Goal: Task Accomplishment & Management: Manage account settings

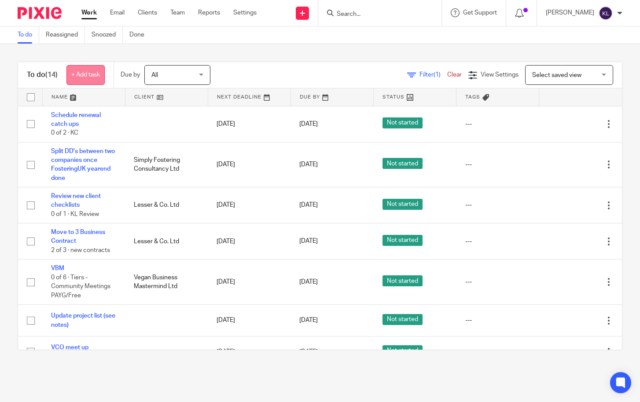
click at [87, 69] on link "+ Add task" at bounding box center [85, 75] width 38 height 20
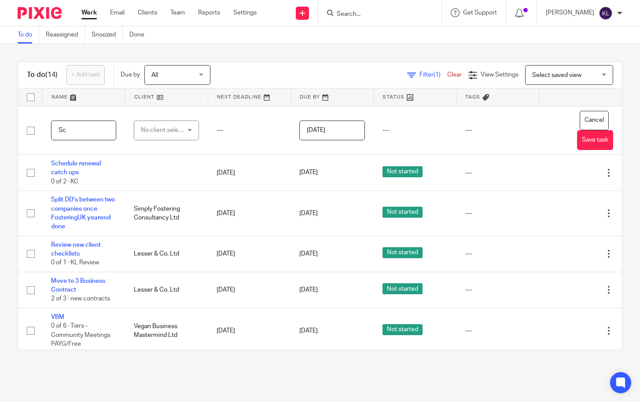
type input "S"
click at [240, 366] on div "To do (14) + Add task Due by All All Today Tomorrow This week Next week This mo…" at bounding box center [320, 206] width 640 height 324
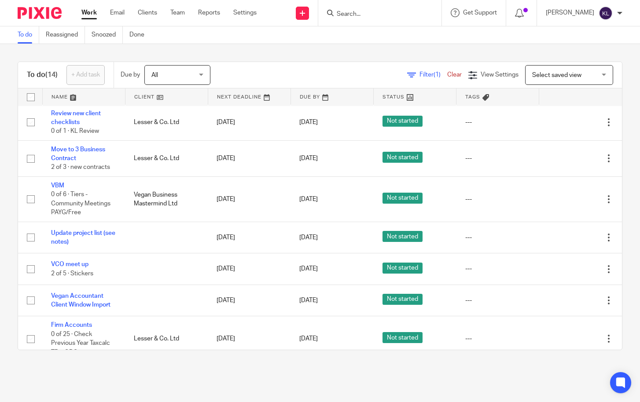
scroll to position [132, 0]
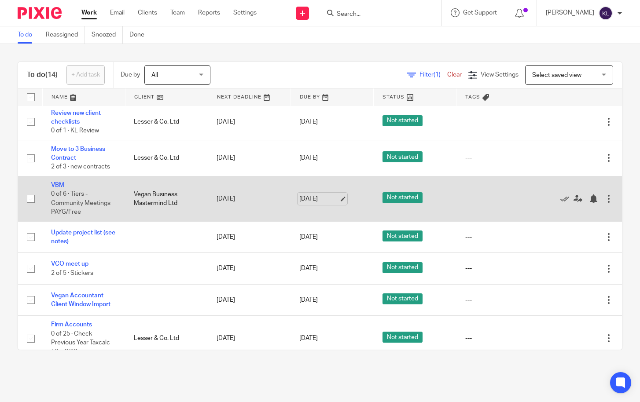
click at [307, 201] on link "[DATE]" at bounding box center [319, 198] width 40 height 9
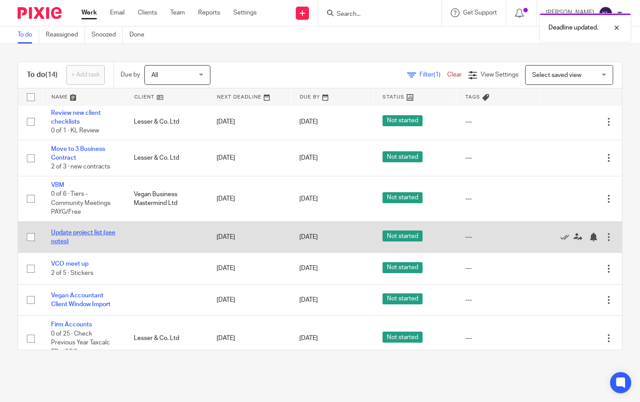
click at [81, 234] on link "Update project list (see notes)" at bounding box center [83, 237] width 64 height 15
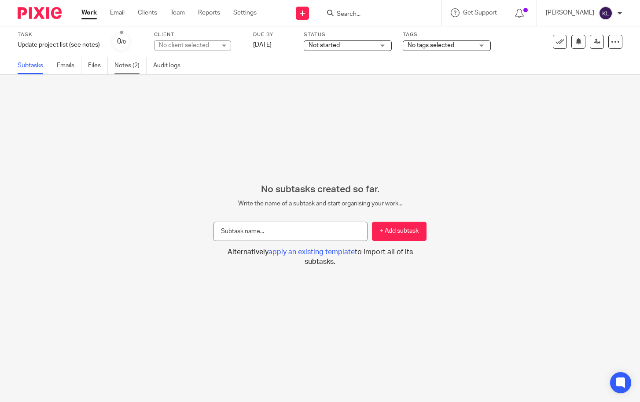
click at [135, 66] on link "Notes (2)" at bounding box center [130, 65] width 32 height 17
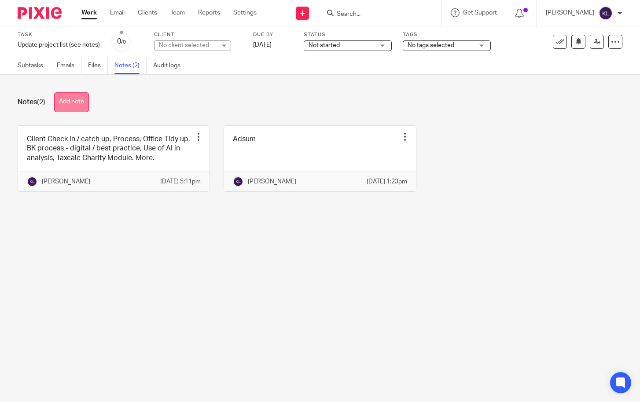
click at [82, 99] on button "Add note" at bounding box center [71, 102] width 35 height 20
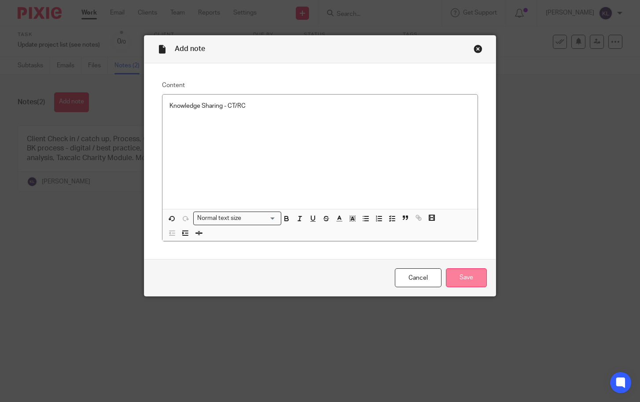
click at [463, 278] on input "Save" at bounding box center [466, 277] width 41 height 19
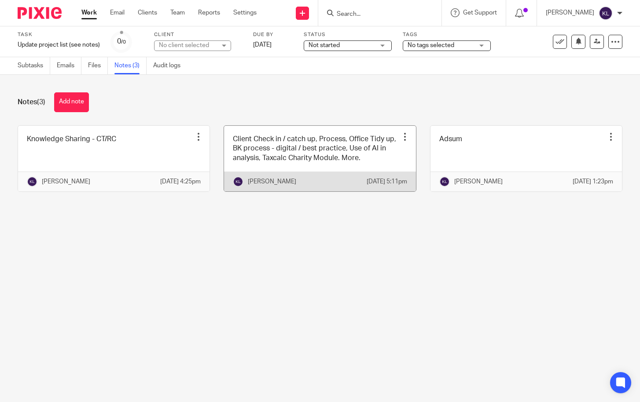
click at [329, 166] on link at bounding box center [319, 159] width 191 height 66
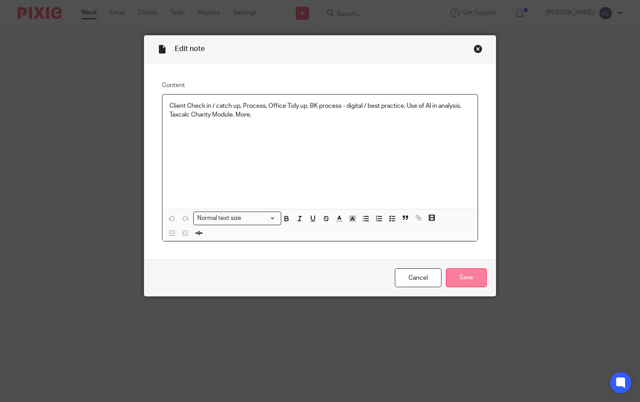
click at [459, 270] on input "Save" at bounding box center [466, 277] width 41 height 19
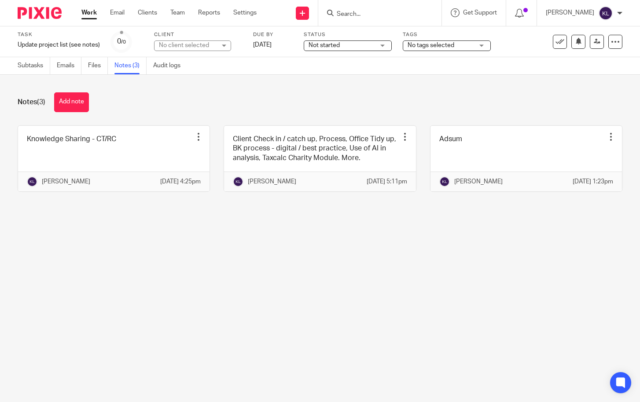
click at [88, 10] on link "Work" at bounding box center [88, 12] width 15 height 9
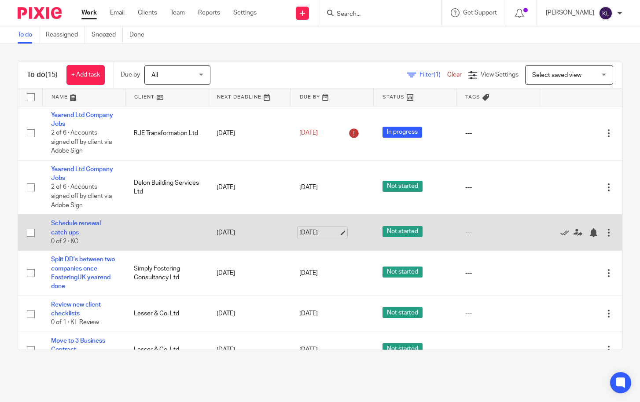
click at [313, 234] on link "[DATE]" at bounding box center [319, 232] width 40 height 9
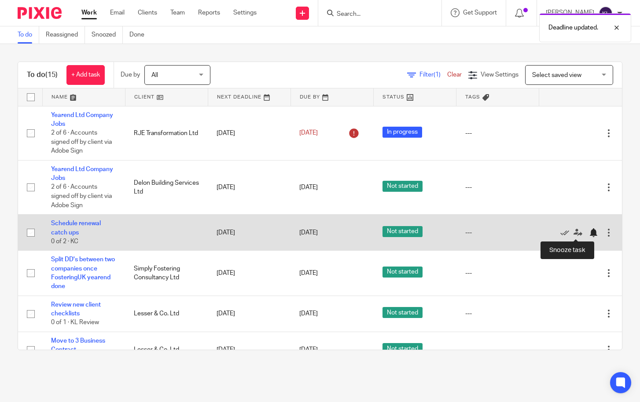
click at [589, 230] on div at bounding box center [593, 232] width 9 height 9
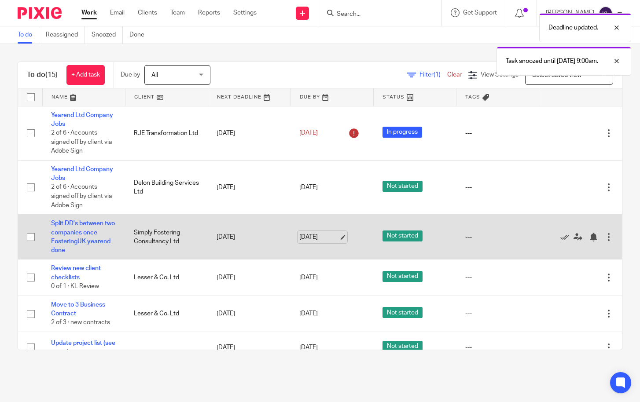
click at [299, 236] on link "[DATE]" at bounding box center [319, 237] width 40 height 9
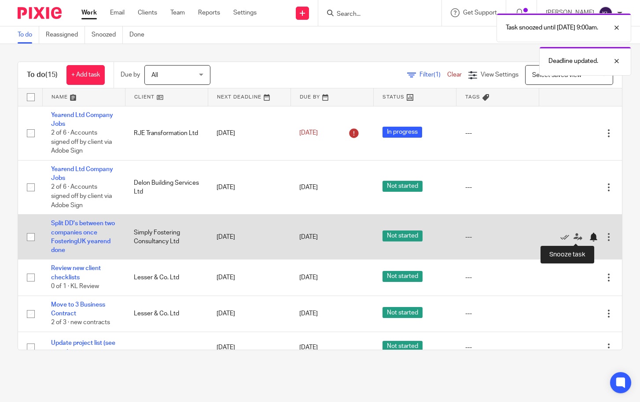
click at [589, 238] on div at bounding box center [593, 237] width 9 height 9
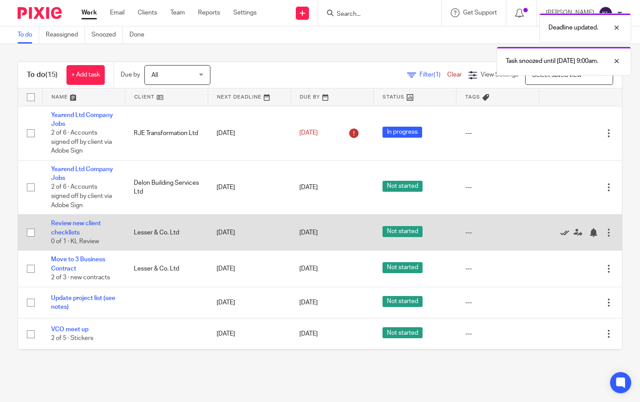
click at [560, 232] on icon at bounding box center [564, 232] width 9 height 9
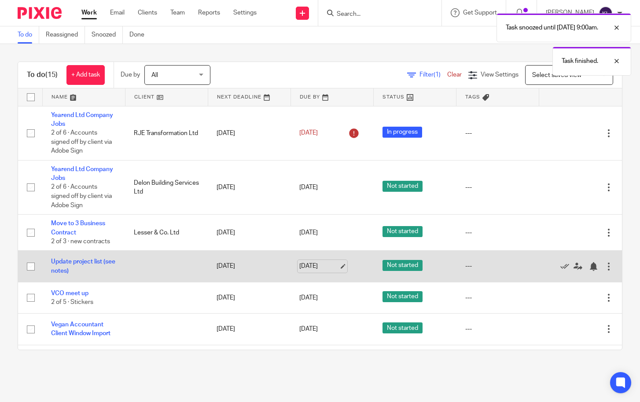
click at [312, 264] on link "[DATE]" at bounding box center [319, 266] width 40 height 9
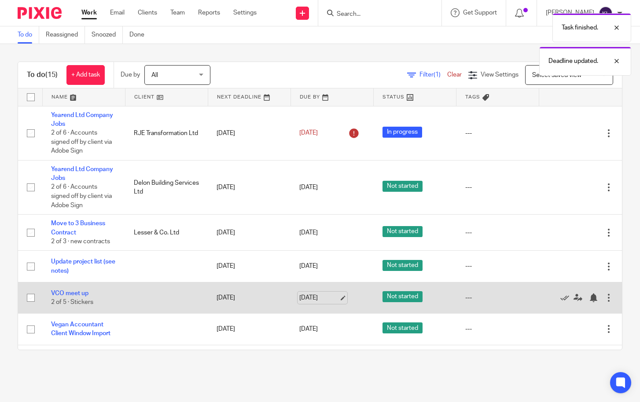
click at [305, 296] on link "[DATE]" at bounding box center [319, 297] width 40 height 9
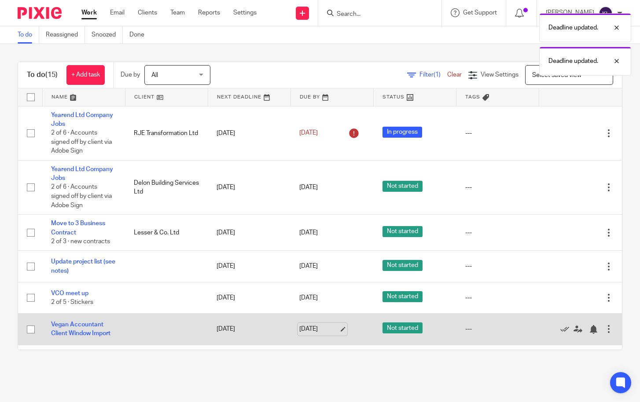
click at [310, 330] on link "20 Aug 2025" at bounding box center [319, 329] width 40 height 9
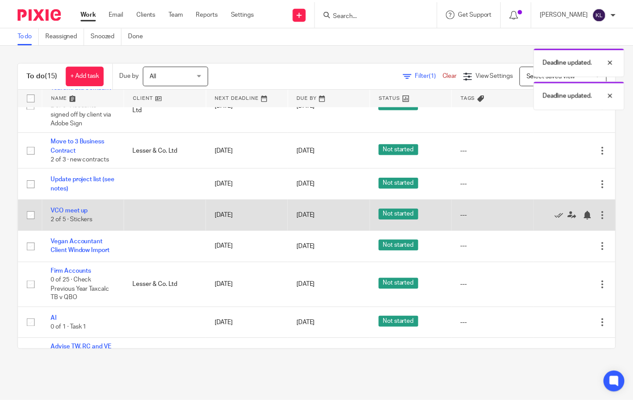
scroll to position [88, 0]
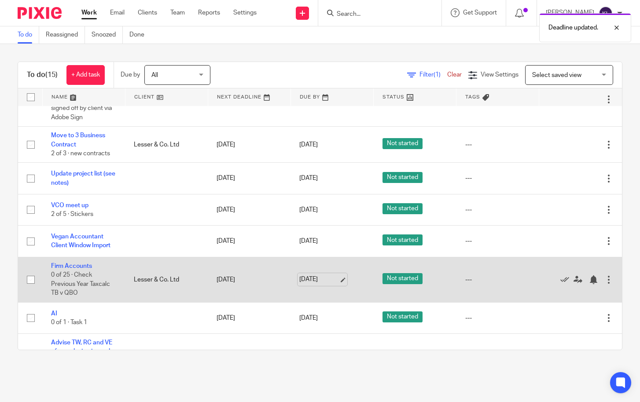
click at [301, 277] on link "20 Aug 2025" at bounding box center [319, 279] width 40 height 9
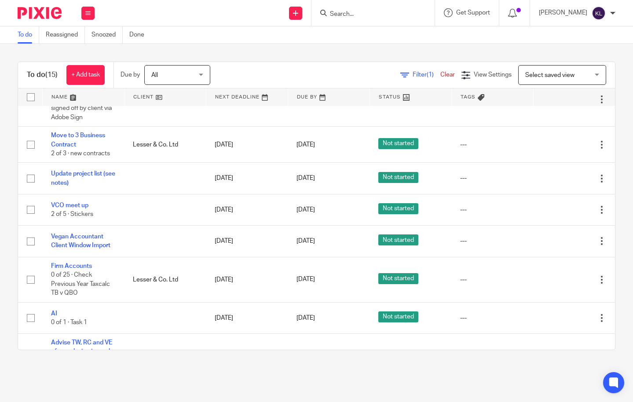
scroll to position [0, 0]
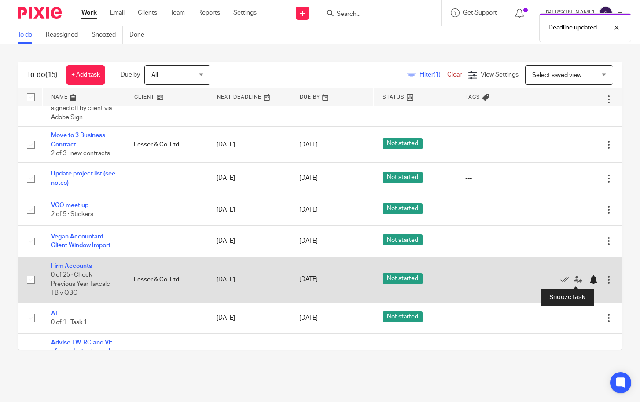
click at [589, 282] on div at bounding box center [593, 279] width 9 height 9
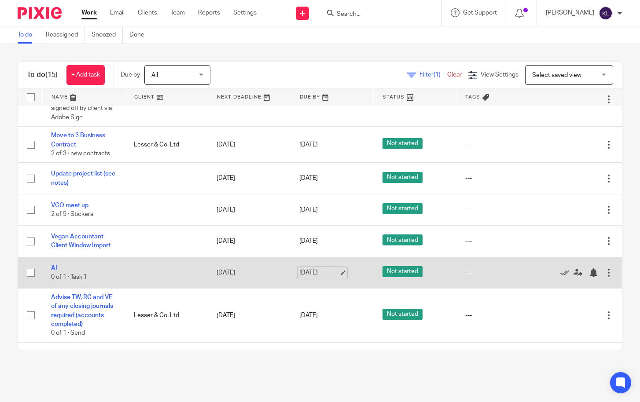
click at [309, 271] on link "20 Aug 2025" at bounding box center [319, 272] width 40 height 9
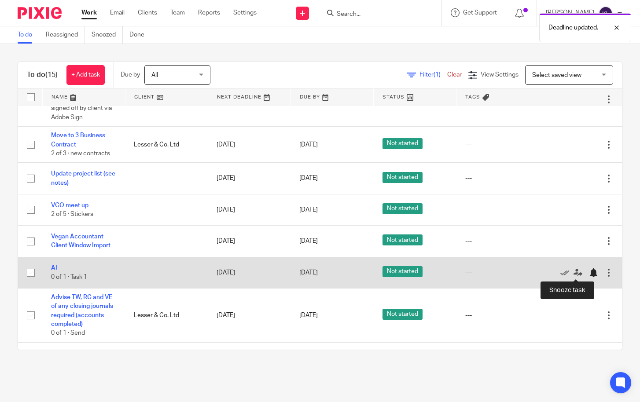
click at [589, 271] on div at bounding box center [593, 272] width 9 height 9
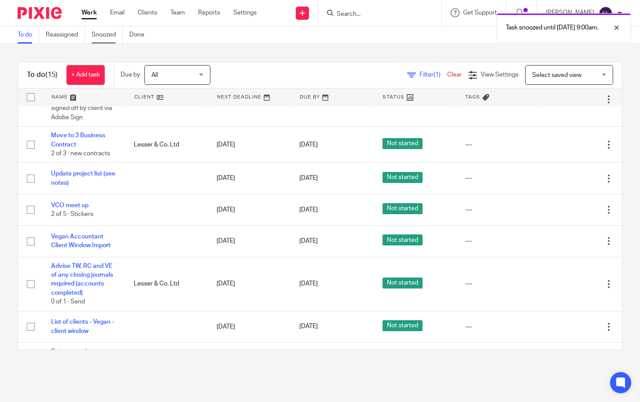
click at [105, 38] on link "Snoozed" at bounding box center [106, 34] width 31 height 17
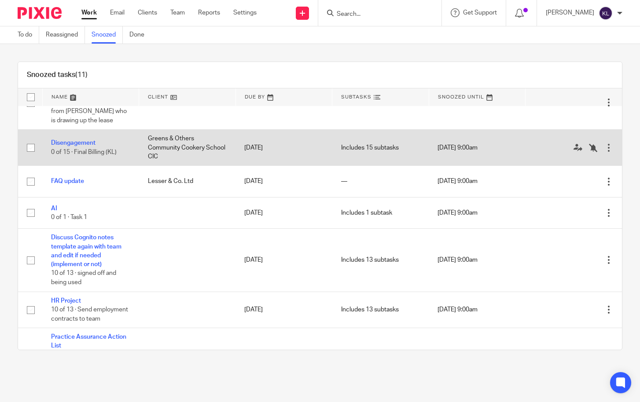
scroll to position [190, 0]
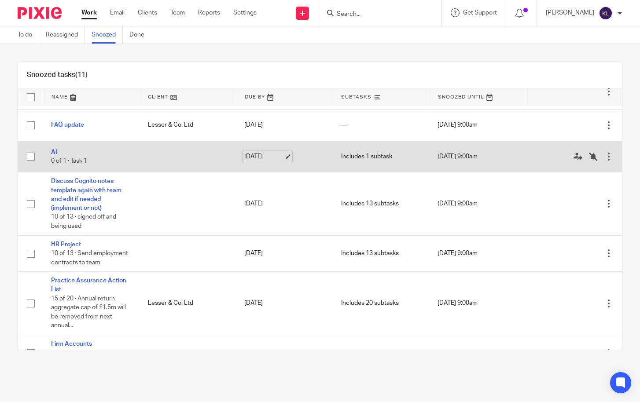
click at [261, 161] on link "26 Aug 2025" at bounding box center [264, 156] width 40 height 9
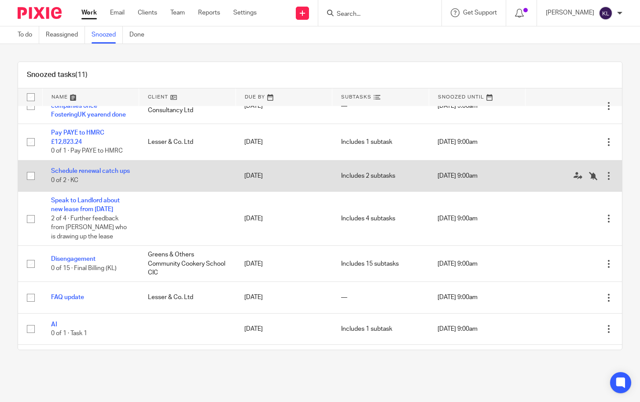
scroll to position [15, 0]
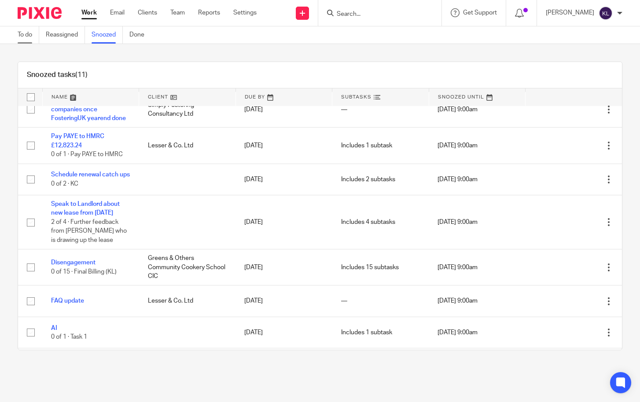
click at [26, 27] on link "To do" at bounding box center [29, 34] width 22 height 17
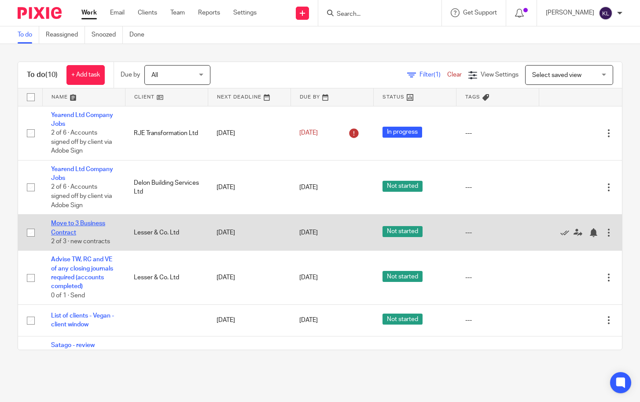
click at [80, 222] on link "Move to 3 Business Contract" at bounding box center [78, 227] width 54 height 15
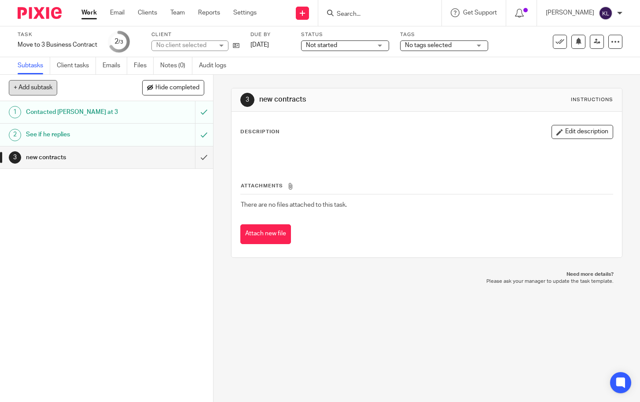
click at [29, 88] on button "+ Add subtask" at bounding box center [33, 87] width 48 height 15
type input "PAC code from 3 personal"
click at [184, 88] on p "+ Add" at bounding box center [192, 87] width 26 height 15
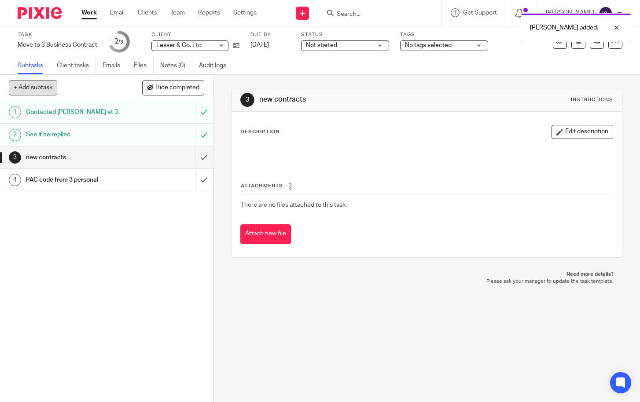
click at [45, 88] on button "+ Add subtask" at bounding box center [33, 87] width 48 height 15
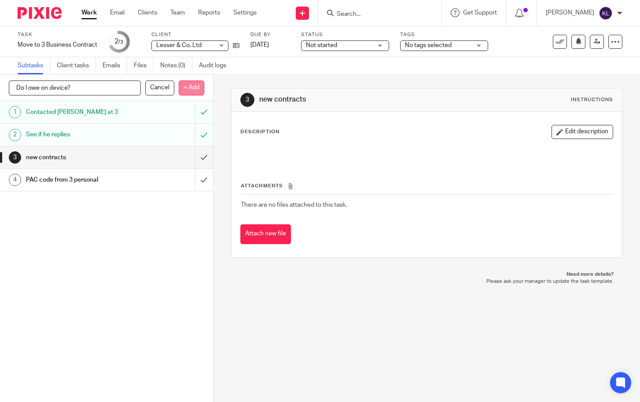
type input "Do I owe on device?"
click at [186, 91] on p "+ Add" at bounding box center [192, 87] width 26 height 15
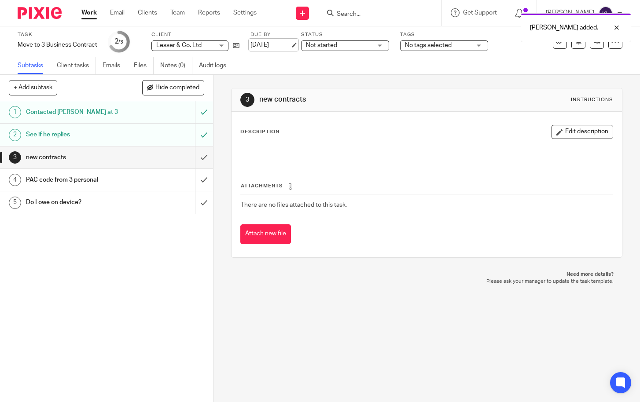
click at [277, 41] on link "20 Aug 2025" at bounding box center [270, 44] width 40 height 9
click at [88, 12] on link "Work" at bounding box center [88, 12] width 15 height 9
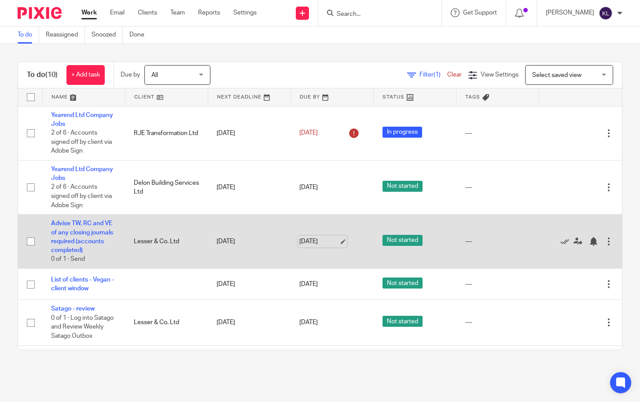
click at [313, 242] on link "20 Aug 2025" at bounding box center [319, 241] width 40 height 9
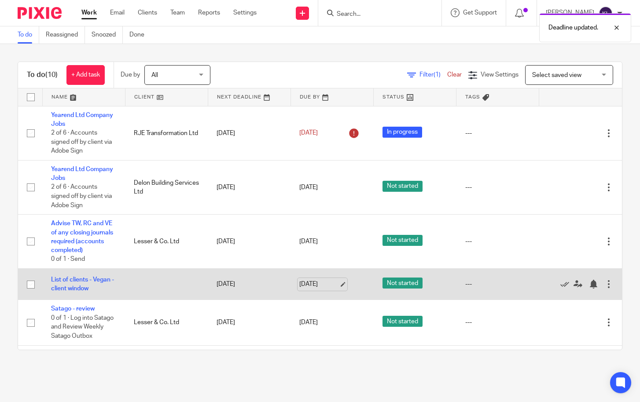
click at [311, 286] on link "20 Aug 2025" at bounding box center [319, 284] width 40 height 9
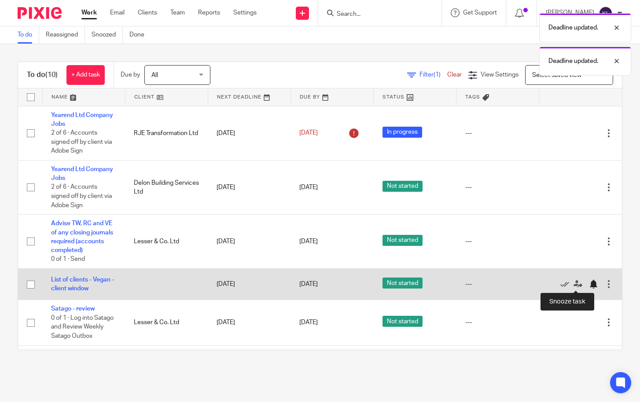
click at [589, 282] on div at bounding box center [593, 284] width 9 height 9
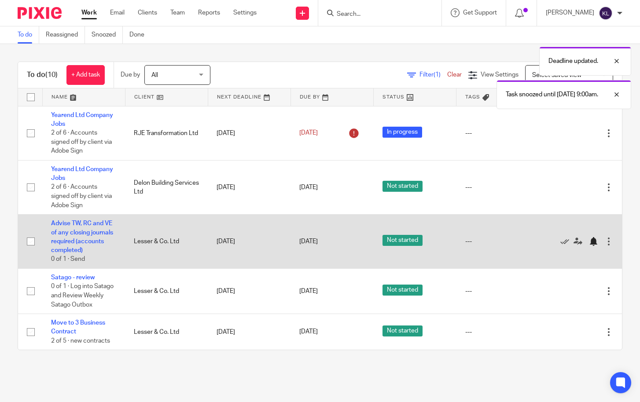
click at [589, 242] on div at bounding box center [593, 241] width 9 height 9
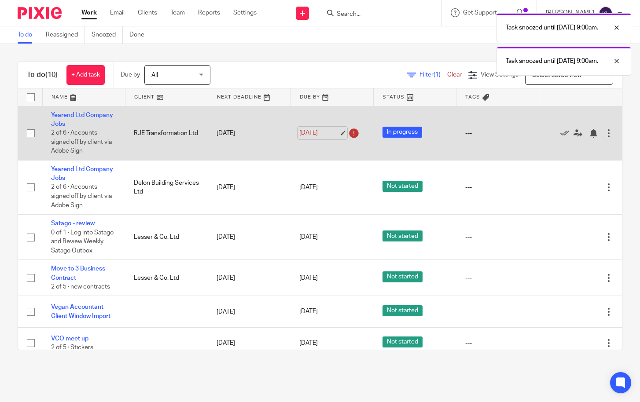
click at [309, 133] on link "28 Jul 2025" at bounding box center [319, 132] width 40 height 9
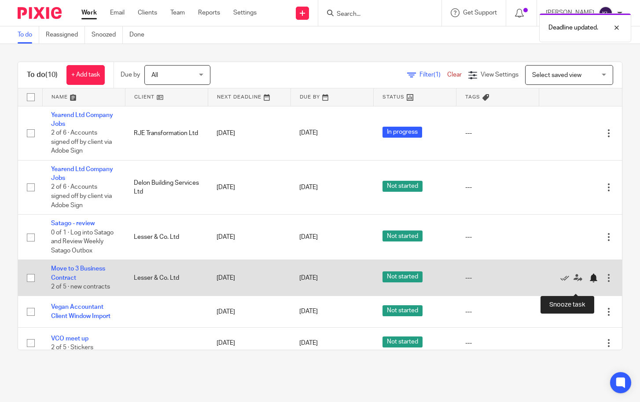
click at [589, 282] on div at bounding box center [593, 278] width 9 height 9
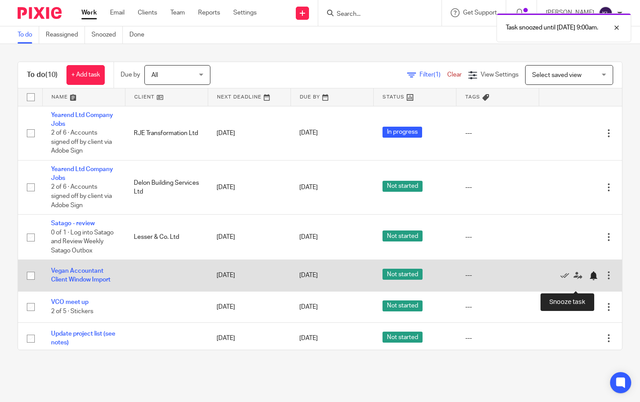
click at [589, 280] on div at bounding box center [593, 275] width 9 height 9
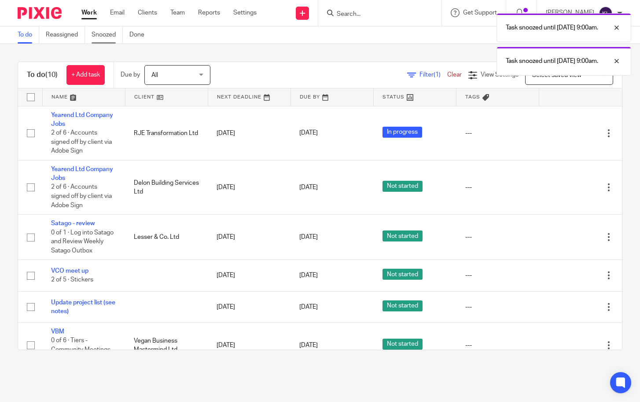
click at [99, 34] on link "Snoozed" at bounding box center [106, 34] width 31 height 17
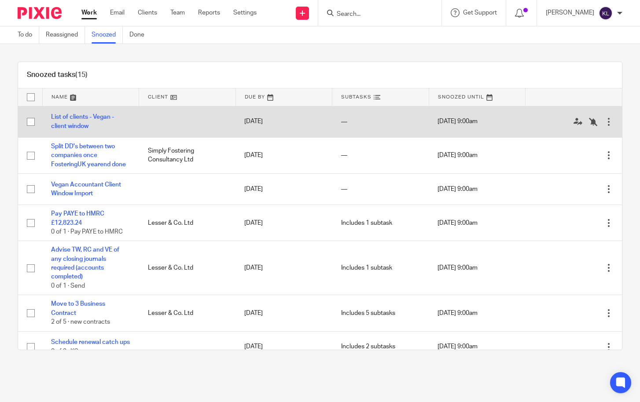
click at [604, 121] on div at bounding box center [608, 121] width 9 height 9
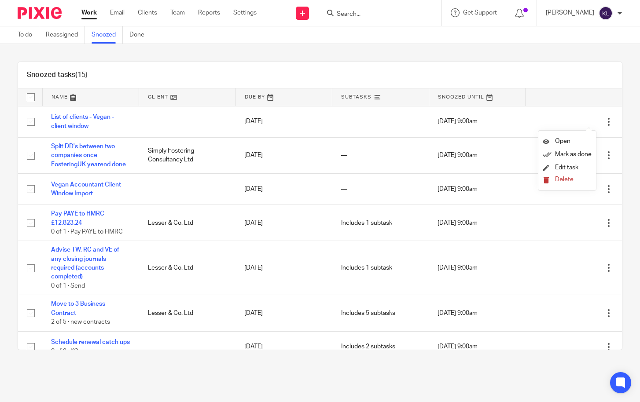
click at [571, 177] on span "Delete" at bounding box center [564, 179] width 18 height 6
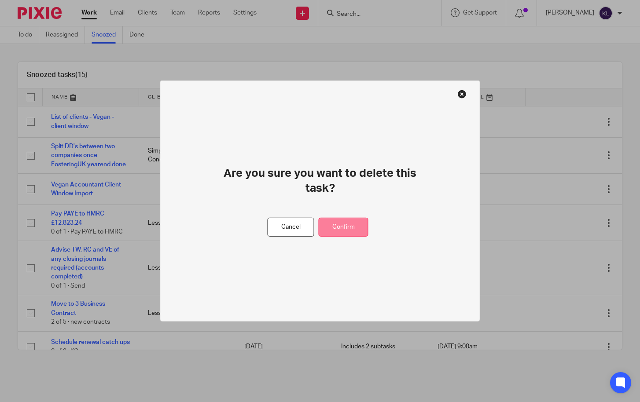
click at [343, 218] on button "Confirm" at bounding box center [343, 227] width 50 height 19
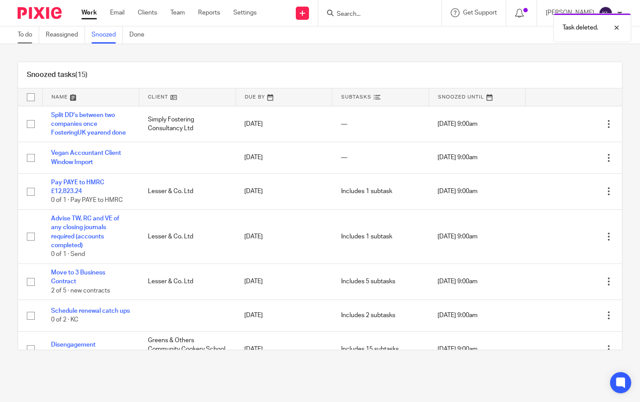
click at [28, 30] on link "To do" at bounding box center [29, 34] width 22 height 17
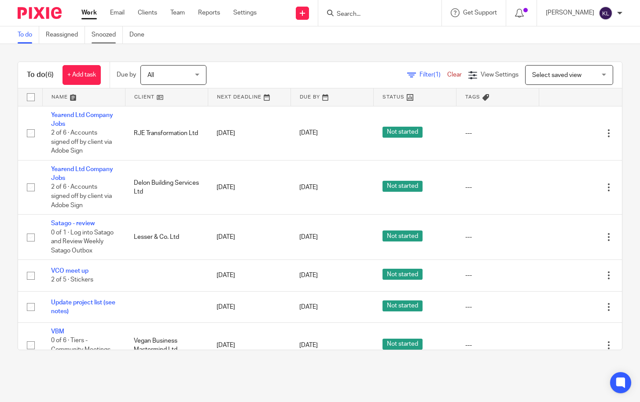
click at [102, 36] on link "Snoozed" at bounding box center [106, 34] width 31 height 17
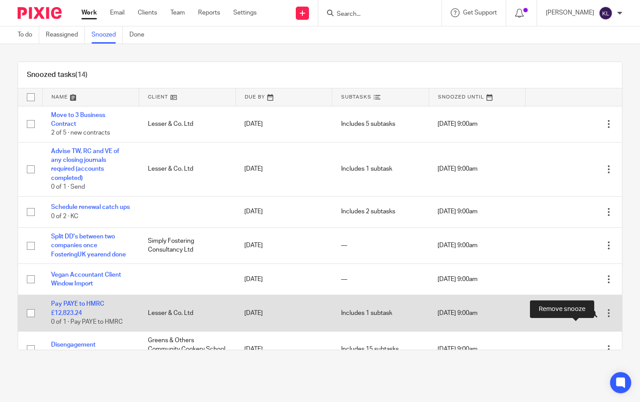
click at [589, 318] on icon at bounding box center [593, 313] width 9 height 9
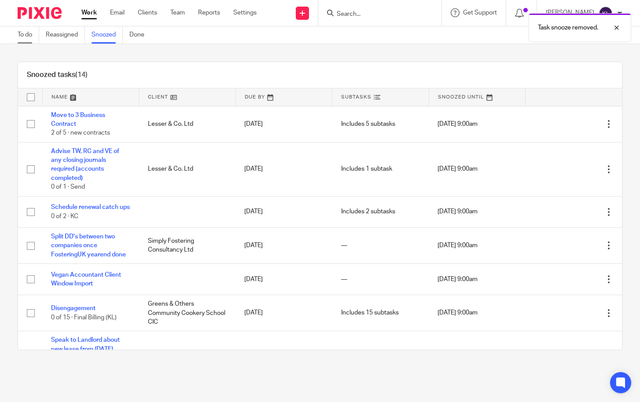
click at [27, 40] on link "To do" at bounding box center [29, 34] width 22 height 17
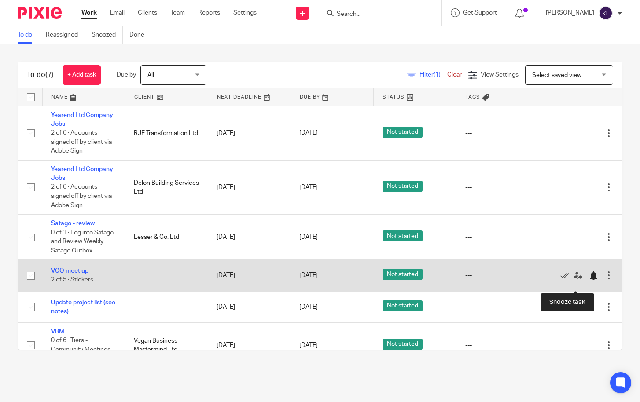
click at [589, 280] on div at bounding box center [593, 275] width 9 height 9
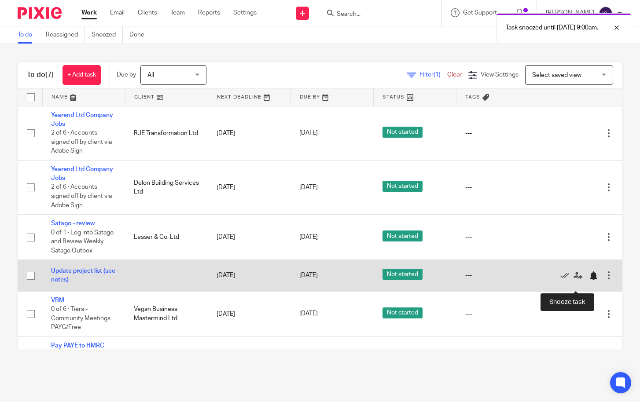
click at [589, 280] on div at bounding box center [595, 275] width 13 height 9
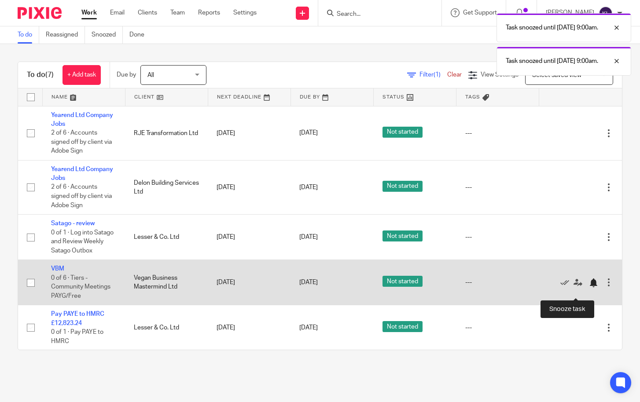
click at [589, 287] on div at bounding box center [593, 282] width 9 height 9
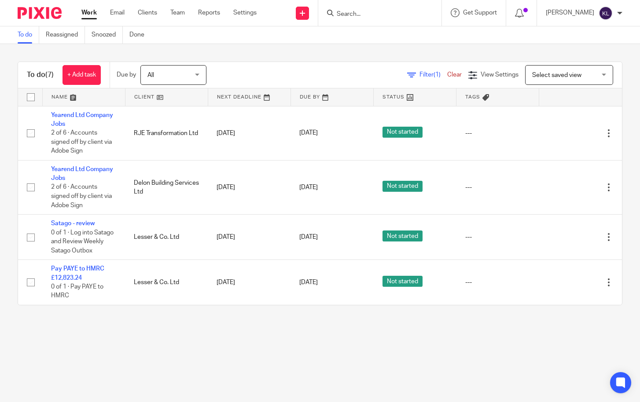
click at [106, 315] on div "To do (7) + Add task Due by All All Today Tomorrow This week Next week This mon…" at bounding box center [320, 183] width 640 height 279
click at [156, 330] on main "To do Reassigned Snoozed Done To do (7) + Add task Due by All All Today Tomorro…" at bounding box center [320, 201] width 640 height 402
click at [443, 357] on main "To do Reassigned Snoozed Done To do (7) + Add task Due by All All Today Tomorro…" at bounding box center [320, 201] width 640 height 402
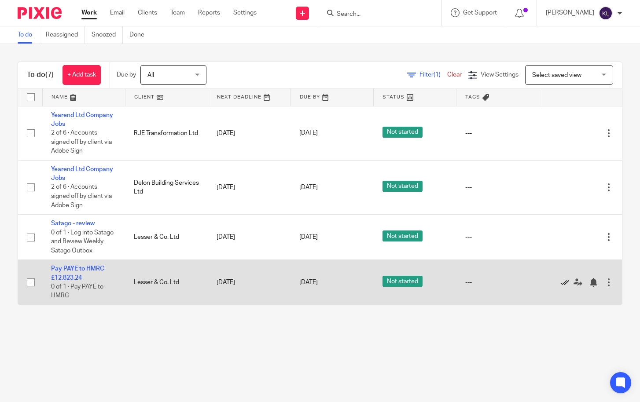
click at [560, 285] on icon at bounding box center [564, 282] width 9 height 9
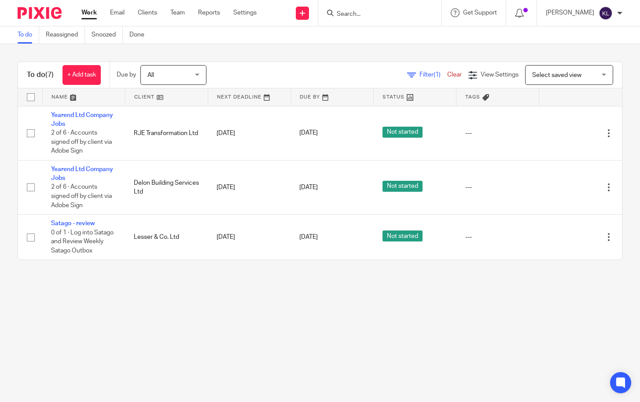
click at [377, 15] on input "Search" at bounding box center [375, 15] width 79 height 8
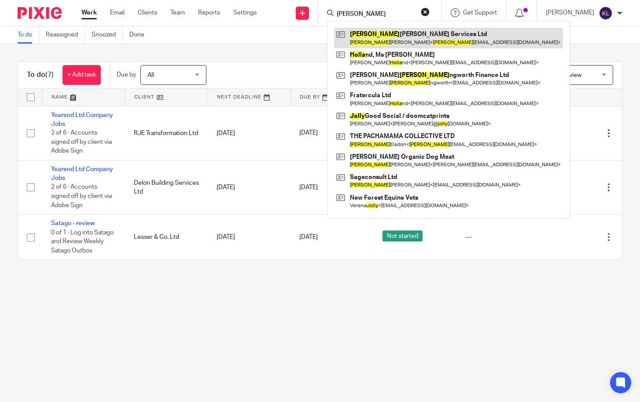
type input "holly"
click at [384, 33] on link at bounding box center [448, 38] width 229 height 20
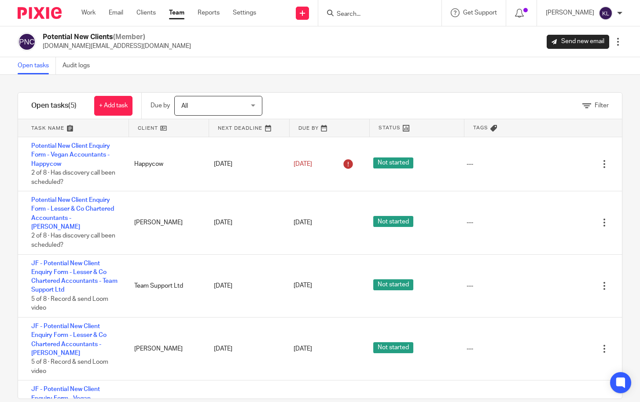
click at [378, 17] on input "Search" at bounding box center [375, 15] width 79 height 8
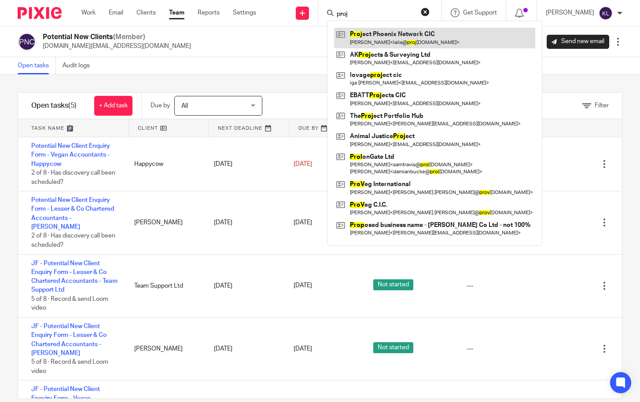
type input "proj"
click at [384, 33] on link at bounding box center [434, 38] width 201 height 20
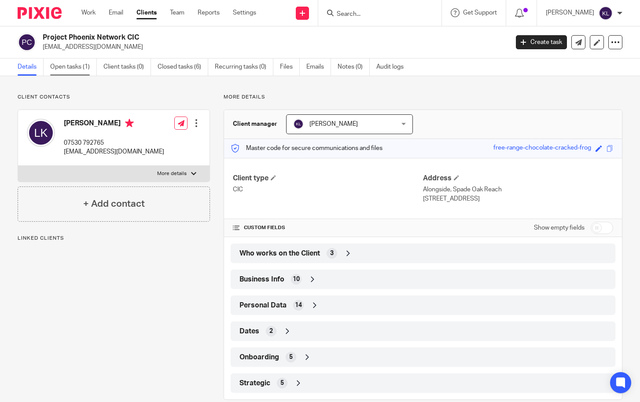
click at [72, 64] on link "Open tasks (1)" at bounding box center [73, 67] width 47 height 17
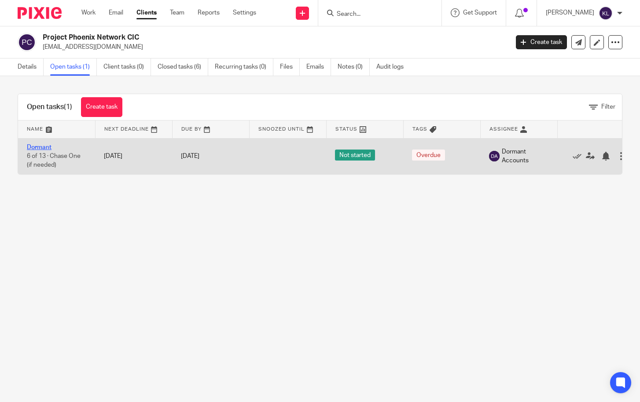
click at [40, 149] on link "Dormant" at bounding box center [39, 147] width 25 height 6
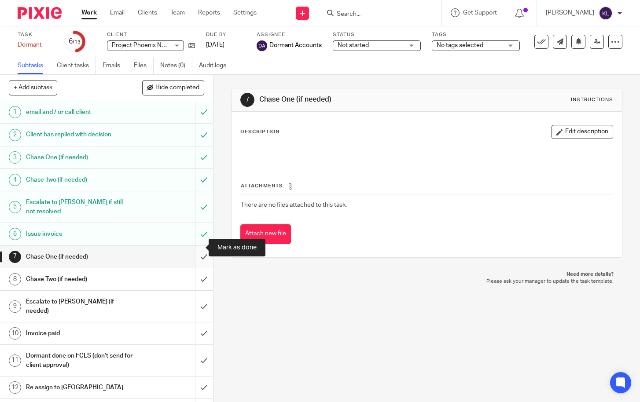
click at [201, 250] on input "submit" at bounding box center [106, 257] width 213 height 22
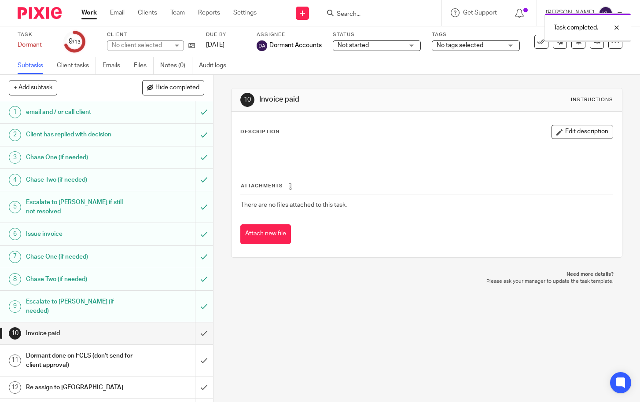
click at [197, 322] on input "submit" at bounding box center [106, 333] width 213 height 22
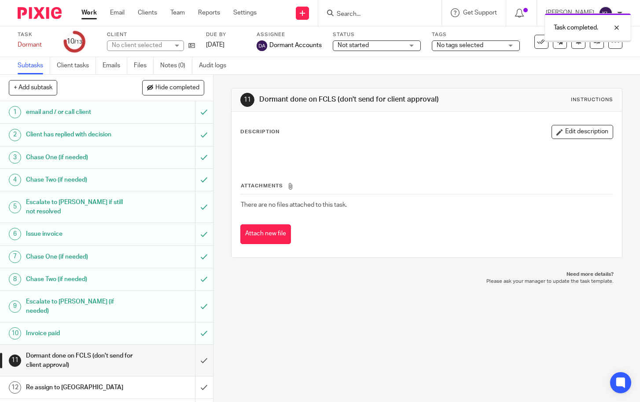
click at [231, 40] on link "11 Aug 2025" at bounding box center [226, 44] width 40 height 9
click at [618, 64] on div at bounding box center [610, 61] width 24 height 11
click at [613, 25] on div at bounding box center [610, 27] width 24 height 11
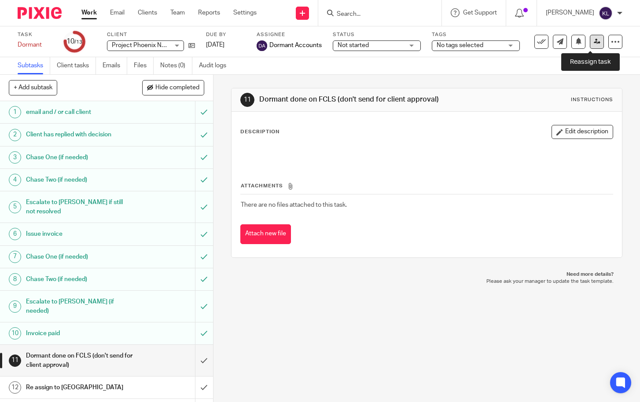
click at [593, 44] on icon at bounding box center [596, 41] width 7 height 7
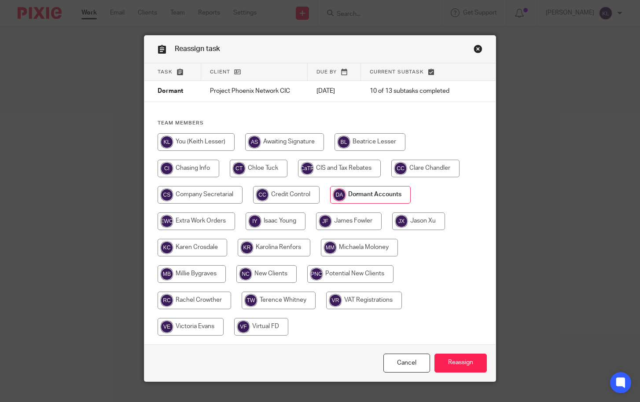
click at [191, 192] on input "radio" at bounding box center [199, 195] width 85 height 18
radio input "true"
click at [450, 361] on input "Reassign" at bounding box center [460, 363] width 52 height 19
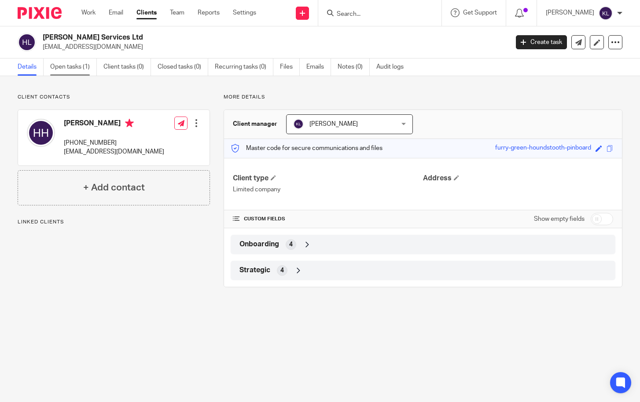
click at [74, 68] on link "Open tasks (1)" at bounding box center [73, 67] width 47 height 17
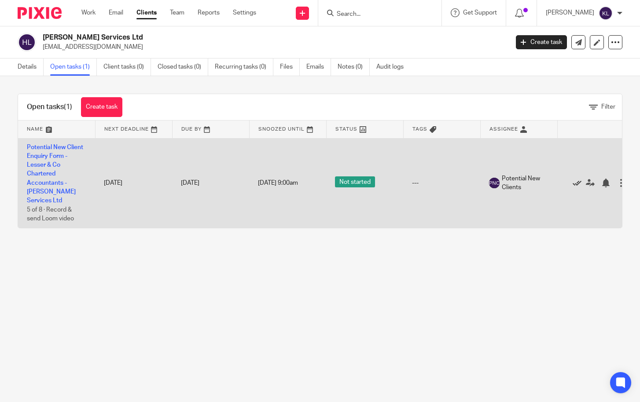
click at [577, 183] on icon at bounding box center [576, 183] width 9 height 9
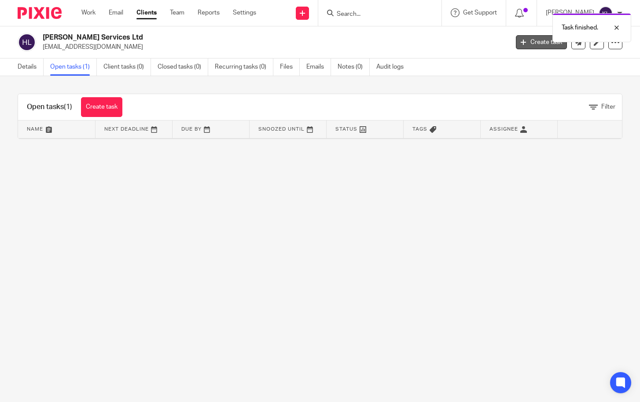
click at [531, 44] on link "Create task" at bounding box center [541, 42] width 51 height 14
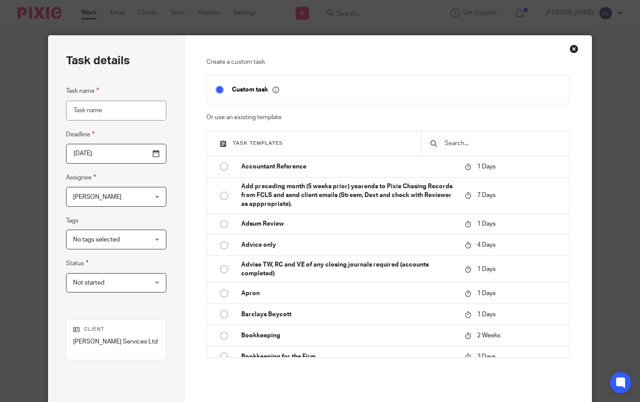
click at [479, 142] on input "text" at bounding box center [501, 144] width 117 height 10
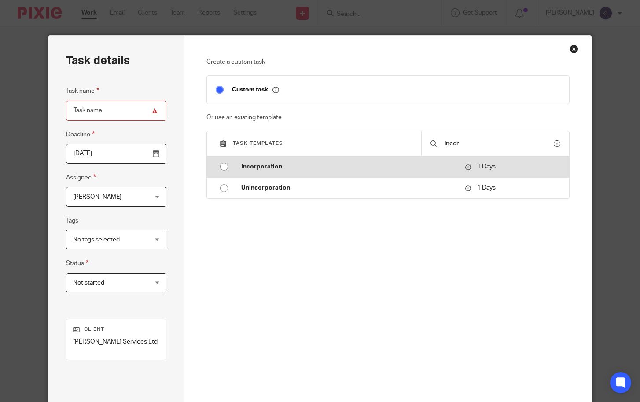
type input "incor"
click at [251, 161] on td "Incorporation" at bounding box center [346, 166] width 228 height 21
type input "2025-08-21"
type input "Incorporation"
checkbox input "false"
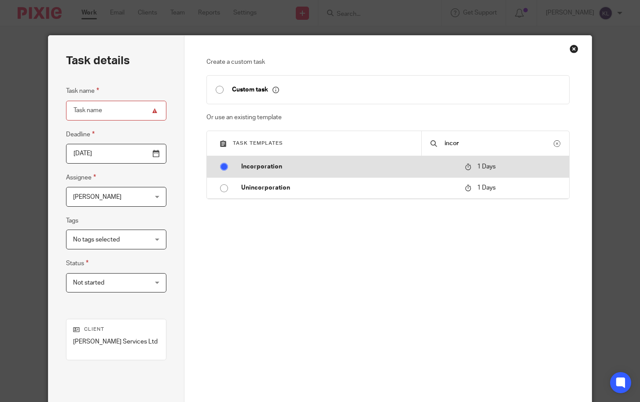
radio input "true"
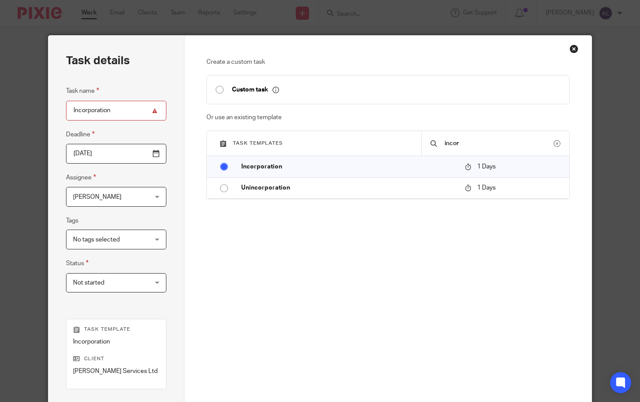
click at [100, 192] on span "[PERSON_NAME]" at bounding box center [110, 196] width 74 height 18
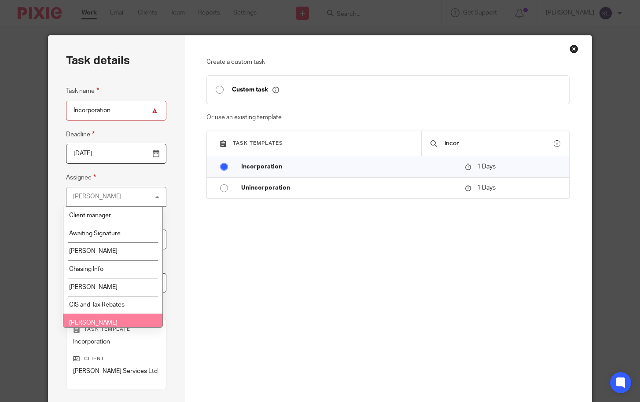
click at [102, 320] on span "[PERSON_NAME]" at bounding box center [93, 323] width 48 height 6
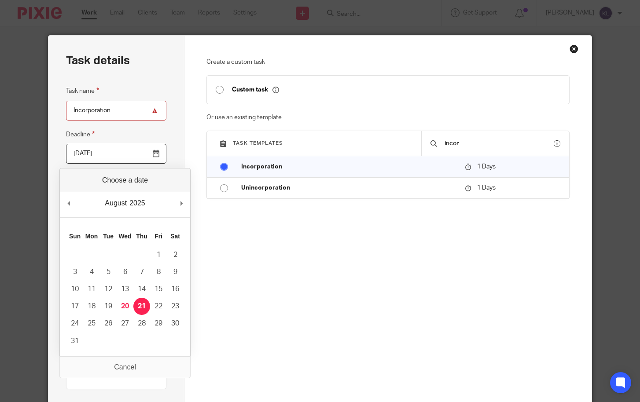
click at [148, 154] on input "2025-08-21" at bounding box center [116, 154] width 100 height 20
type input "2025-08-27"
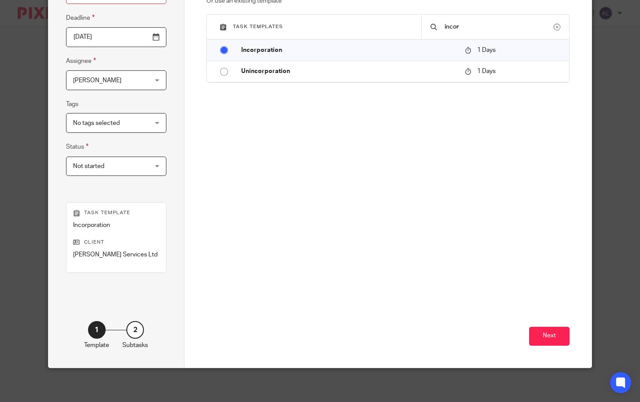
scroll to position [118, 0]
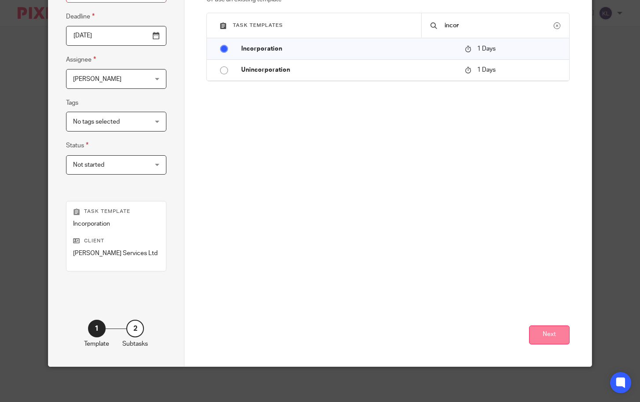
click at [530, 336] on button "Next" at bounding box center [549, 335] width 40 height 19
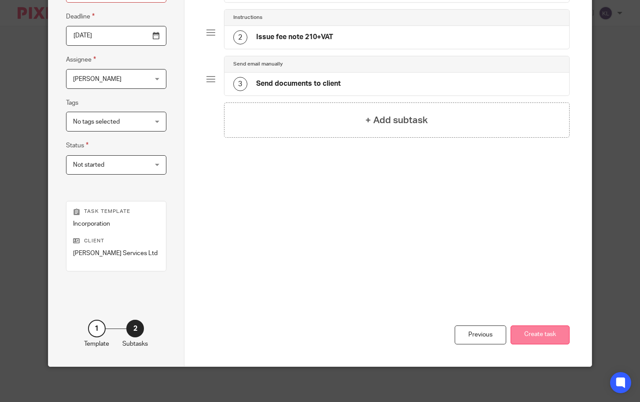
click at [530, 336] on button "Create task" at bounding box center [539, 335] width 59 height 19
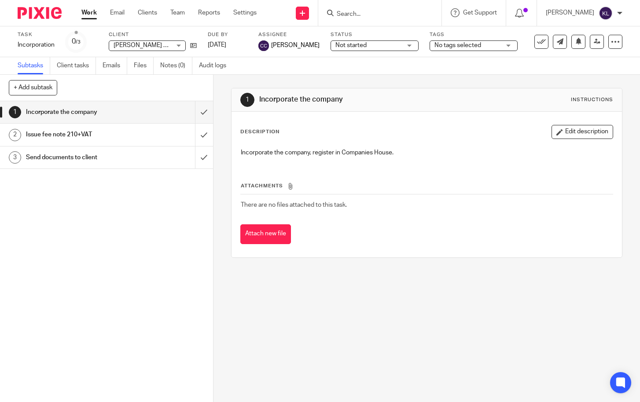
click at [293, 300] on div "1 Incorporate the company Instructions Description Edit description Incorporate…" at bounding box center [426, 238] width 426 height 327
click at [84, 8] on link "Work" at bounding box center [88, 12] width 15 height 9
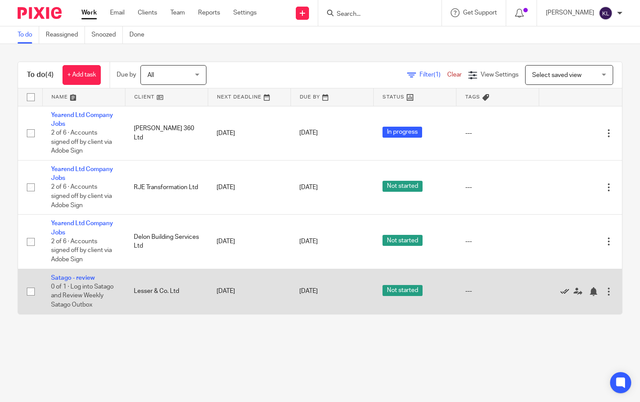
click at [560, 289] on icon at bounding box center [564, 291] width 9 height 9
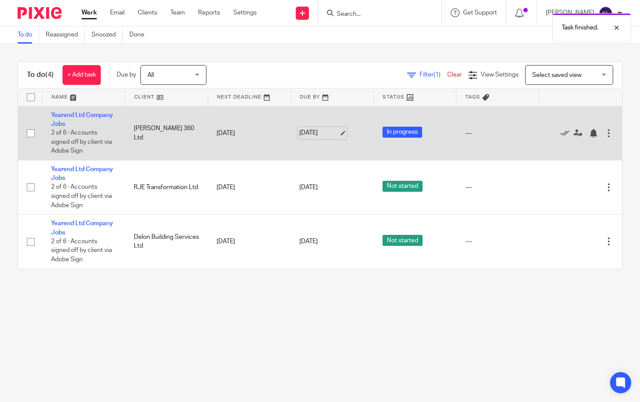
click at [308, 135] on link "[DATE]" at bounding box center [319, 132] width 40 height 9
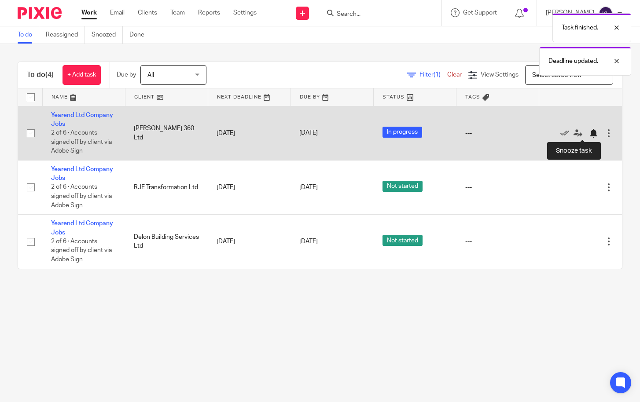
click at [589, 134] on div at bounding box center [593, 133] width 9 height 9
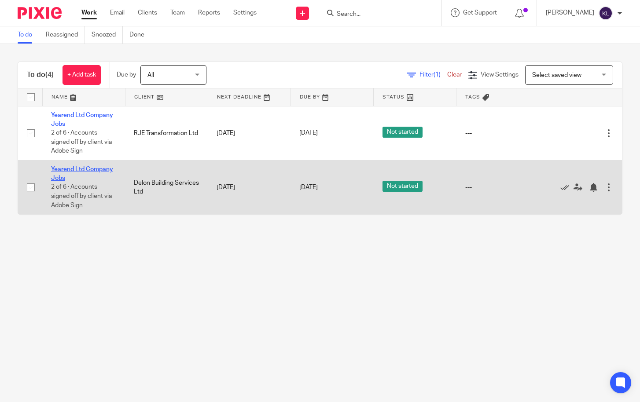
click at [88, 167] on link "Yearend Ltd Company Jobs" at bounding box center [82, 173] width 62 height 15
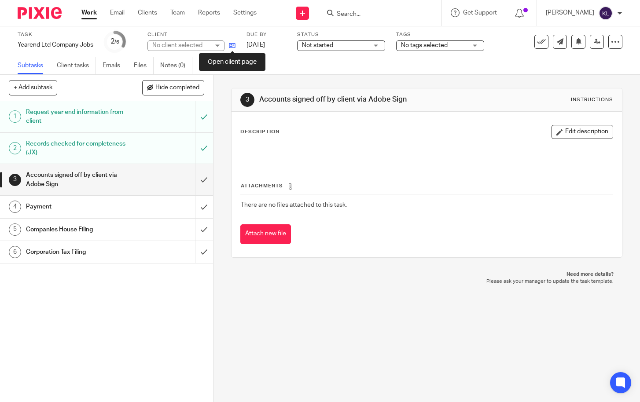
click at [232, 47] on icon at bounding box center [232, 45] width 7 height 7
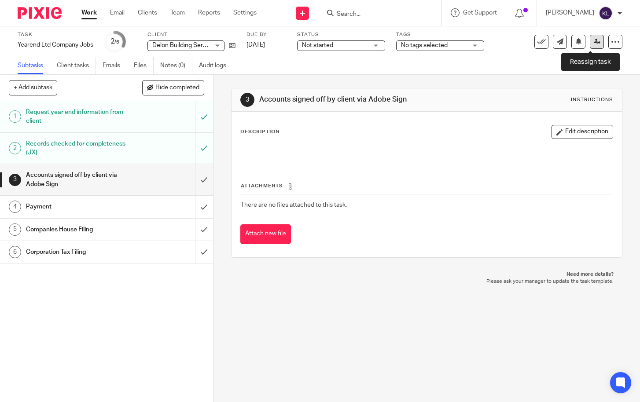
click at [594, 41] on link at bounding box center [596, 42] width 14 height 14
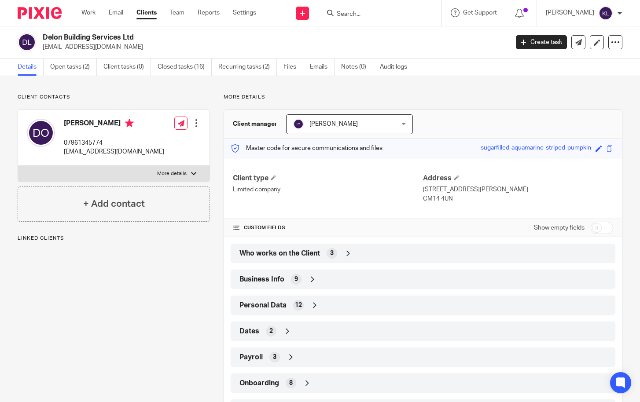
drag, startPoint x: 113, startPoint y: 44, endPoint x: 43, endPoint y: 51, distance: 71.2
click at [43, 51] on p "derrickmps@gmail.com" at bounding box center [273, 47] width 460 height 9
copy p "derrickmps@gmail.com"
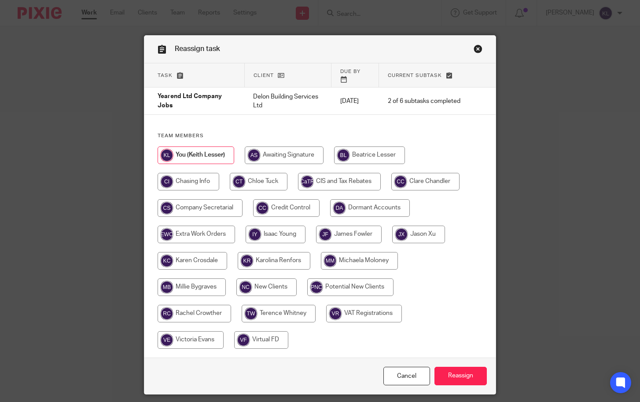
click at [264, 150] on input "radio" at bounding box center [284, 155] width 79 height 18
radio input "true"
click at [465, 374] on input "Reassign" at bounding box center [460, 376] width 52 height 19
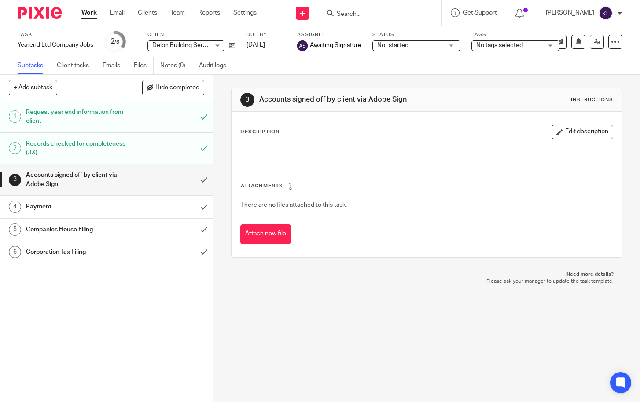
click at [89, 14] on link "Work" at bounding box center [88, 12] width 15 height 9
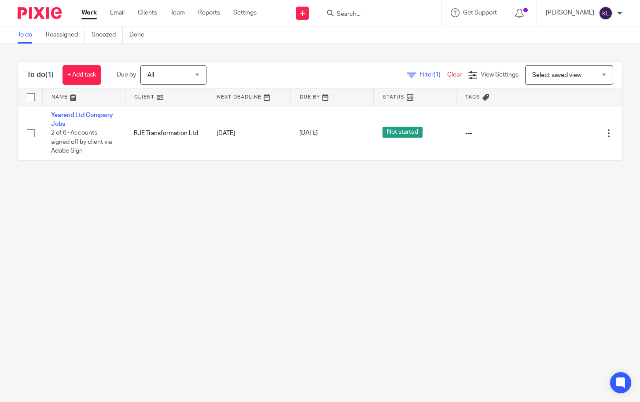
click at [90, 11] on link "Work" at bounding box center [88, 12] width 15 height 9
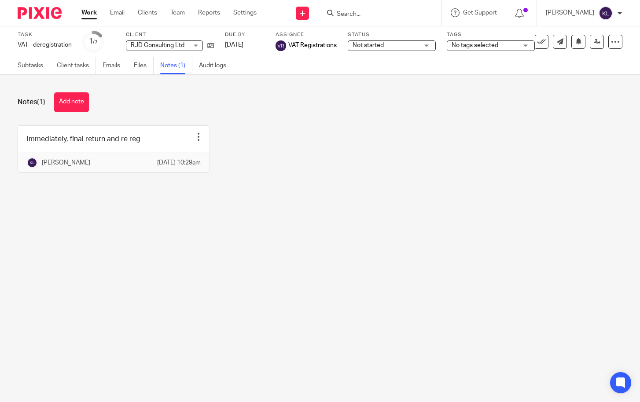
click at [366, 14] on input "Search" at bounding box center [375, 15] width 79 height 8
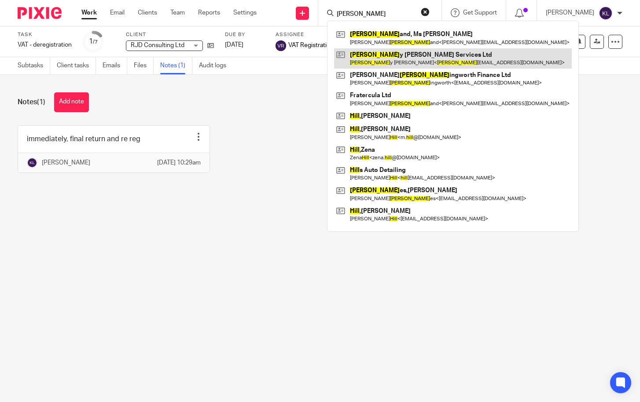
type input "holl"
click at [404, 56] on link at bounding box center [453, 58] width 238 height 20
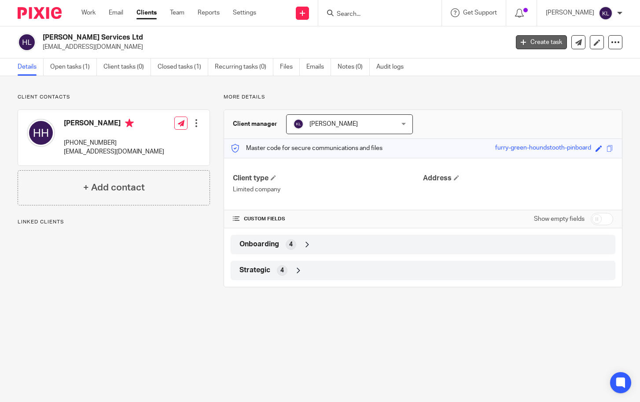
click at [524, 42] on link "Create task" at bounding box center [541, 42] width 51 height 14
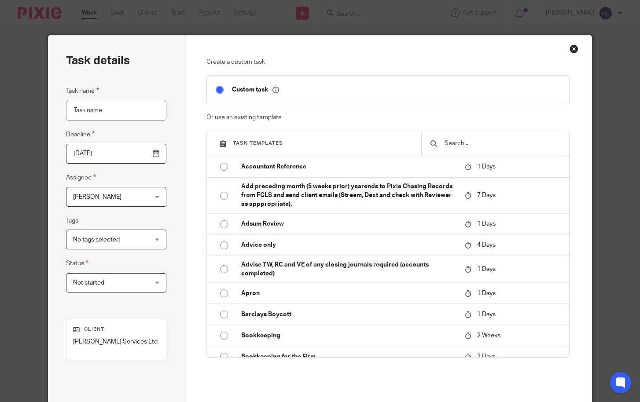
click at [477, 146] on input "text" at bounding box center [501, 144] width 117 height 10
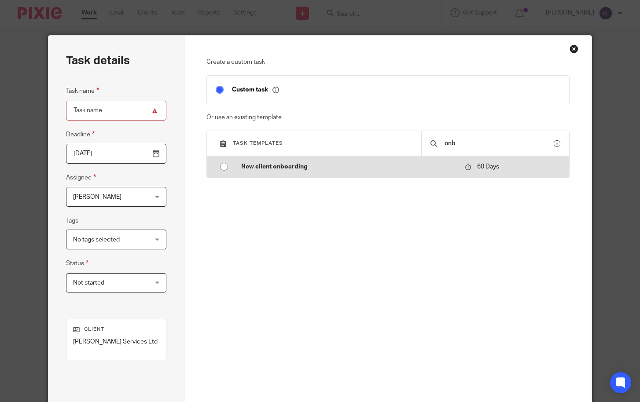
type input "onb"
click at [253, 172] on td "New client onboarding" at bounding box center [346, 166] width 228 height 21
type input "2025-10-19"
type input "New client onboarding"
checkbox input "false"
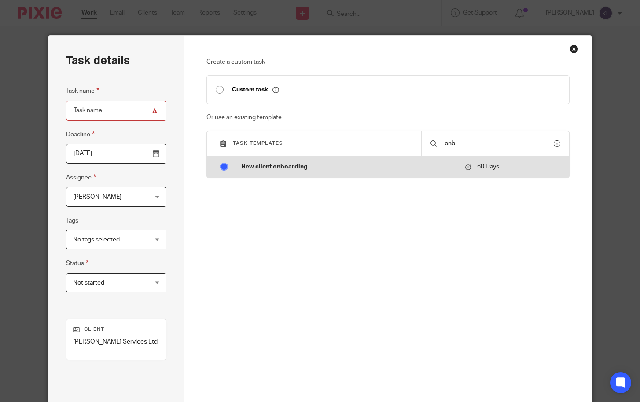
radio input "true"
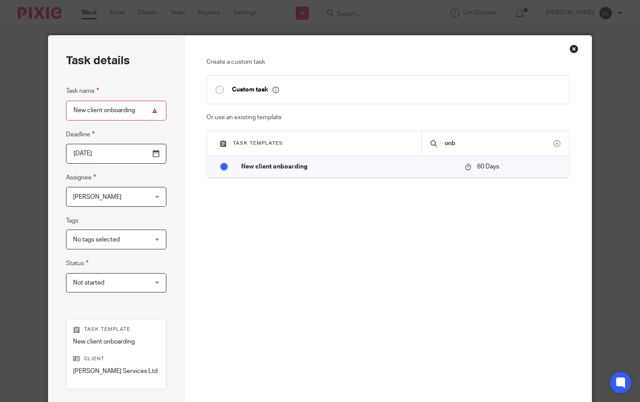
click at [110, 201] on span "[PERSON_NAME]" at bounding box center [110, 196] width 74 height 18
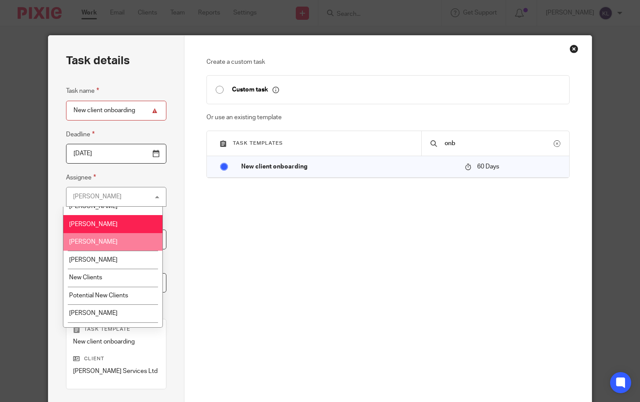
scroll to position [308, 0]
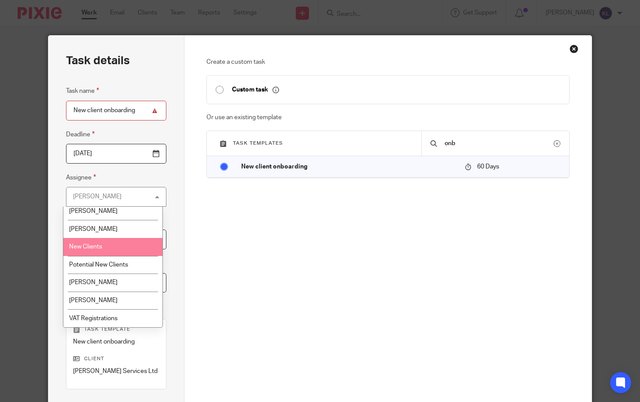
click at [97, 252] on li "New Clients" at bounding box center [112, 247] width 99 height 18
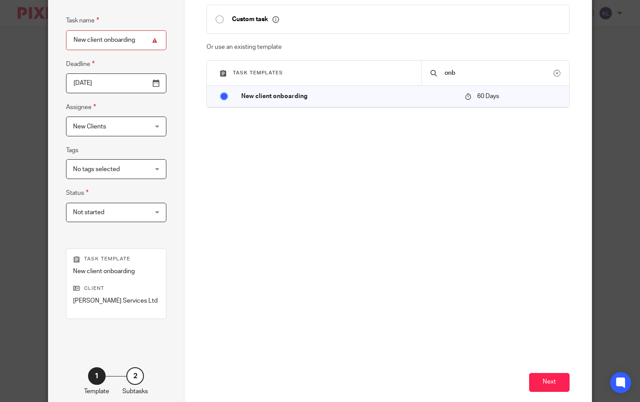
scroll to position [88, 0]
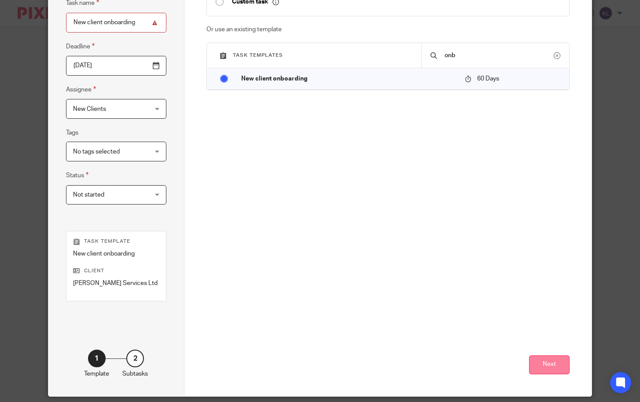
click at [546, 362] on button "Next" at bounding box center [549, 364] width 40 height 19
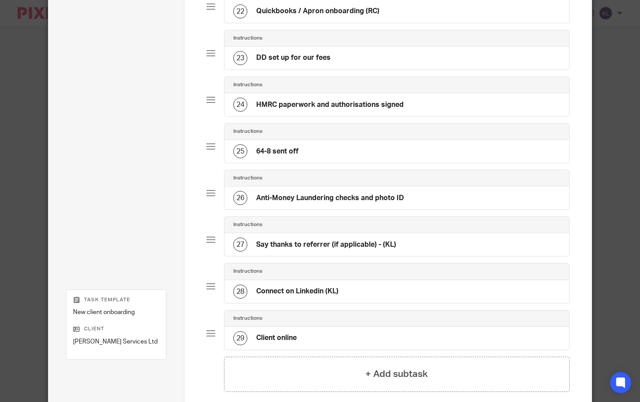
scroll to position [1144, 0]
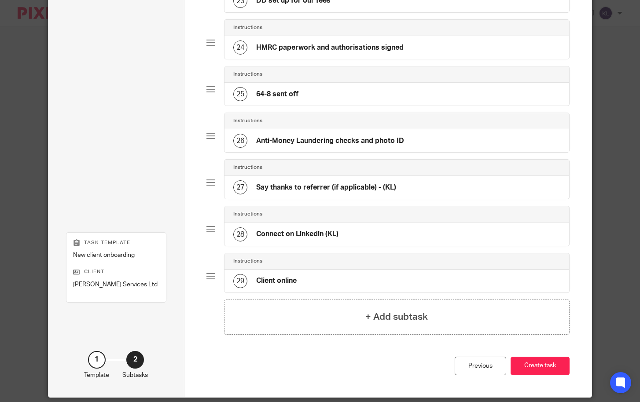
click at [546, 362] on button "Create task" at bounding box center [539, 366] width 59 height 19
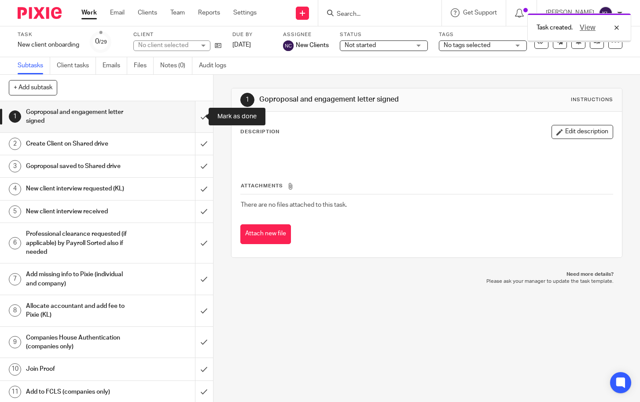
click at [192, 116] on input "submit" at bounding box center [106, 116] width 213 height 31
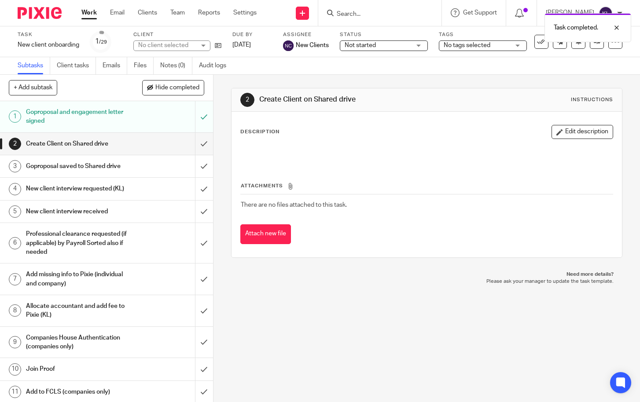
click at [101, 183] on h1 "New client interview requested (KL)" at bounding box center [79, 188] width 107 height 13
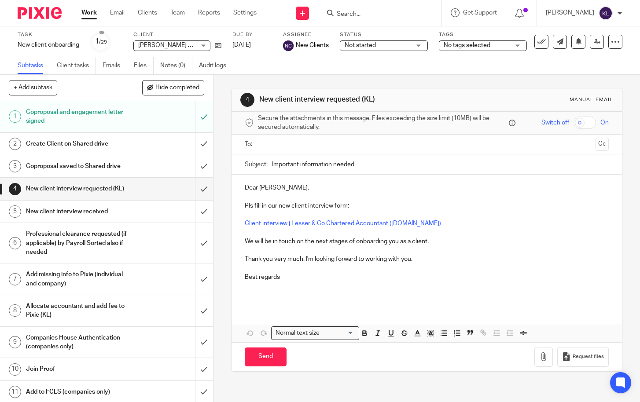
click at [355, 149] on input "text" at bounding box center [426, 144] width 330 height 10
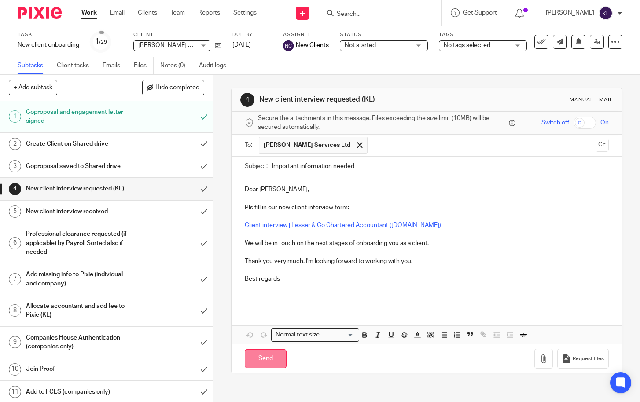
click at [273, 358] on input "Send" at bounding box center [266, 358] width 42 height 19
type input "Sent"
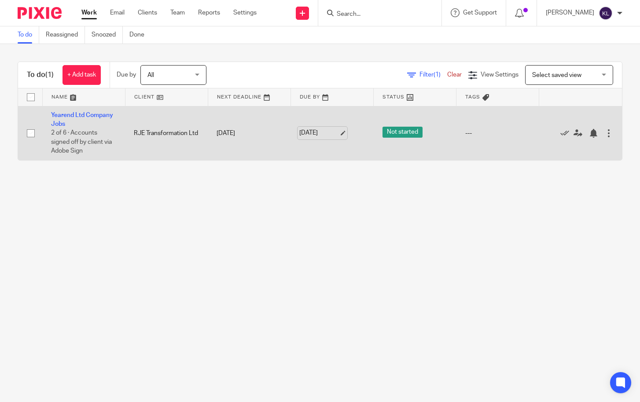
click at [318, 132] on link "[DATE]" at bounding box center [319, 132] width 40 height 9
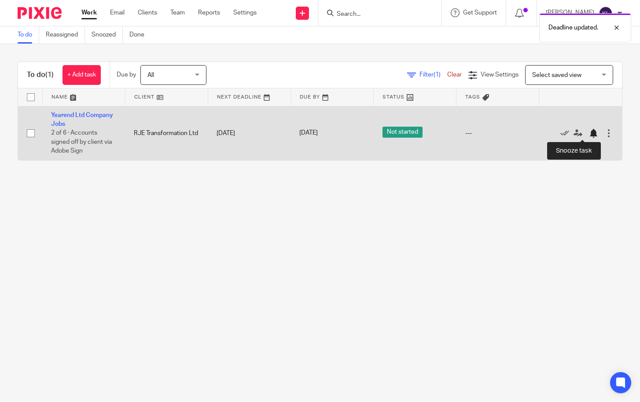
click at [589, 134] on div at bounding box center [593, 133] width 9 height 9
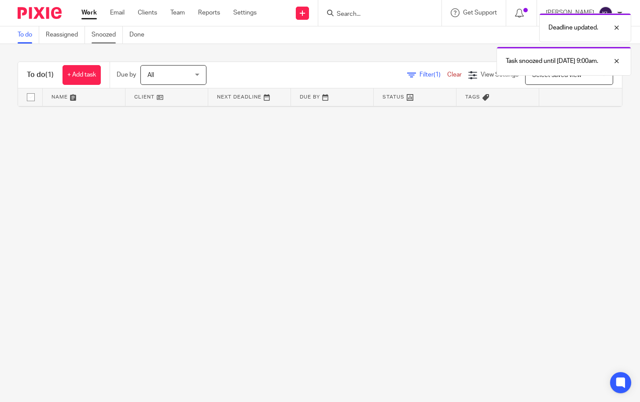
click at [111, 38] on link "Snoozed" at bounding box center [106, 34] width 31 height 17
